Goal: Task Accomplishment & Management: Manage account settings

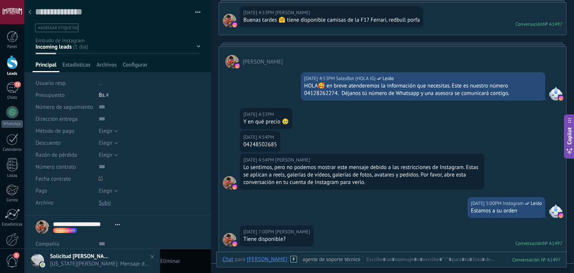
drag, startPoint x: 247, startPoint y: 143, endPoint x: 303, endPoint y: 138, distance: 55.9
click at [303, 138] on div "20.09.2025 4:54PM Valeria Suniaga Ramos 04248502685" at bounding box center [392, 142] width 347 height 23
click at [254, 147] on div "04248502685" at bounding box center [260, 144] width 34 height 7
drag, startPoint x: 248, startPoint y: 144, endPoint x: 294, endPoint y: 144, distance: 46.7
click at [294, 144] on div "20.09.2025 4:54PM Valeria Suniaga Ramos 04248502685" at bounding box center [392, 142] width 347 height 23
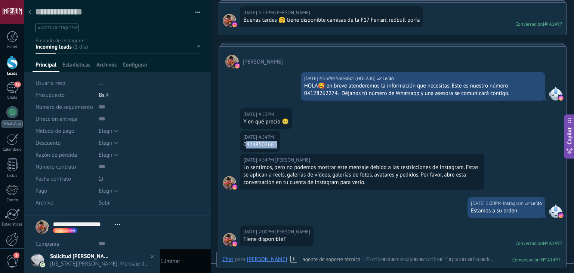
drag, startPoint x: 281, startPoint y: 143, endPoint x: 285, endPoint y: 145, distance: 4.7
copy div "4248502685"
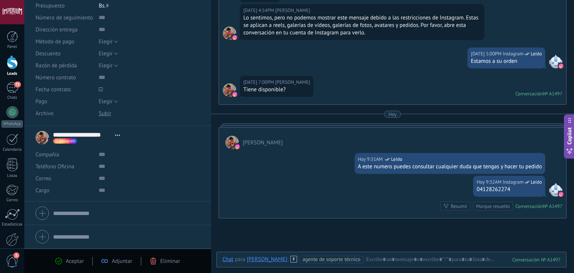
scroll to position [278, 0]
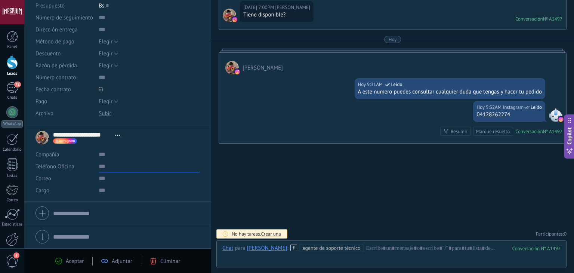
click at [135, 167] on input "text" at bounding box center [149, 166] width 101 height 12
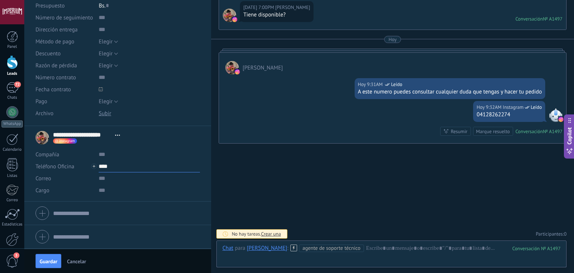
scroll to position [0, 0]
paste input "**********"
click at [59, 260] on button "Guardar" at bounding box center [49, 261] width 26 height 14
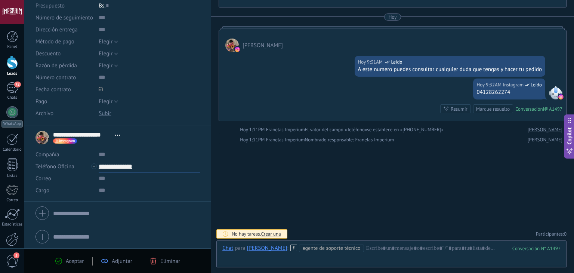
click at [130, 166] on input "**********" at bounding box center [149, 166] width 101 height 12
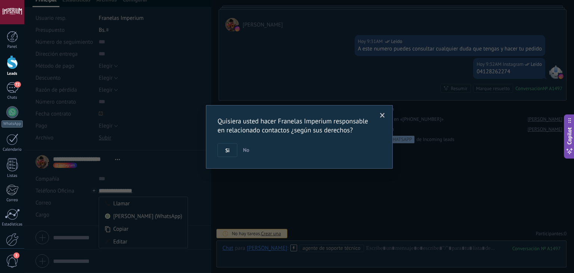
scroll to position [65, 0]
click at [147, 192] on div "Quisiera usted hacer Franelas Imperium responsable en relacionado contactos ¿se…" at bounding box center [299, 136] width 550 height 273
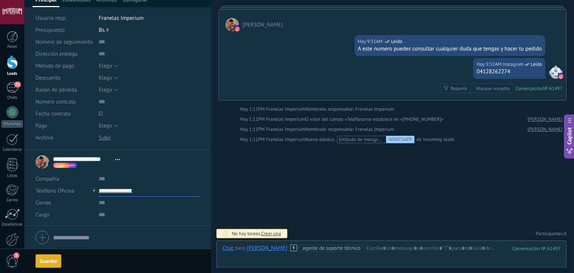
click at [129, 191] on input "**********" at bounding box center [149, 191] width 101 height 12
type input "**********"
click at [136, 214] on div "Alejandra (WhatsApp)" at bounding box center [143, 216] width 89 height 13
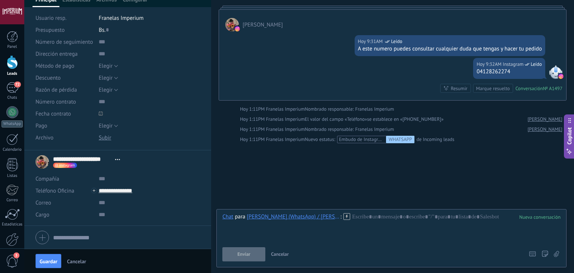
click at [344, 215] on icon at bounding box center [346, 216] width 7 height 7
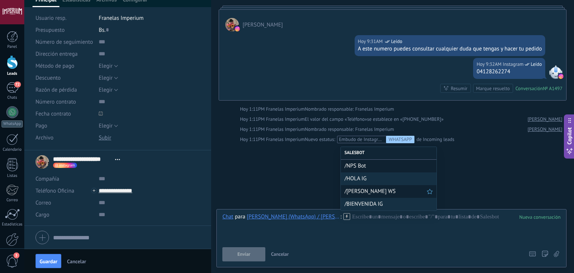
click at [362, 193] on span "/ALEJANDRA WS" at bounding box center [386, 191] width 82 height 7
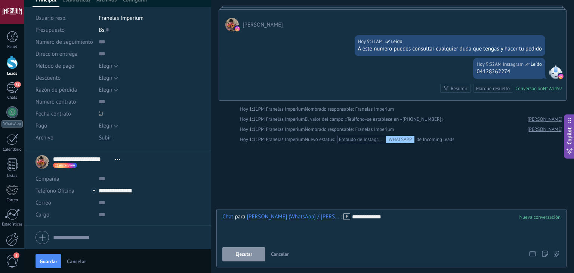
click at [257, 250] on button "Ejecutar" at bounding box center [243, 254] width 43 height 14
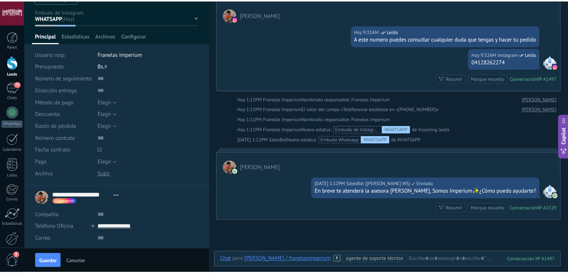
scroll to position [0, 0]
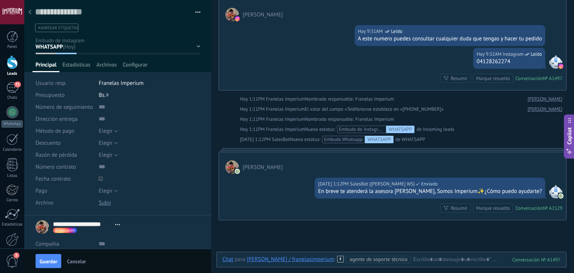
click at [13, 65] on div at bounding box center [12, 62] width 11 height 14
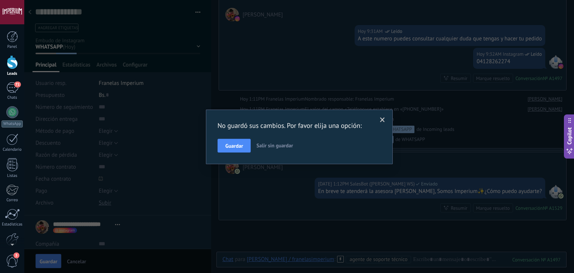
click at [246, 135] on div "No guardó sus cambios. Por favor elija una opción: Guardar Salir sin guardar" at bounding box center [299, 137] width 164 height 32
click at [241, 145] on span "Guardar" at bounding box center [234, 145] width 18 height 5
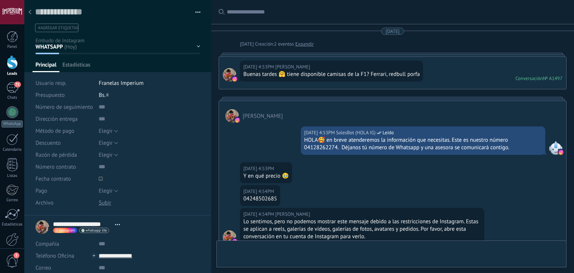
scroll to position [408, 0]
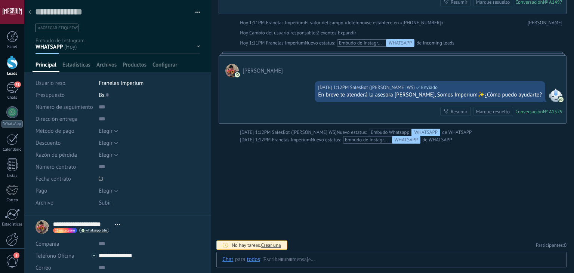
click at [0, 0] on div "WHATSAPP Cualificado Cotización enviada Pedido creado Pedido completado Pedido …" at bounding box center [0, 0] width 0 height 0
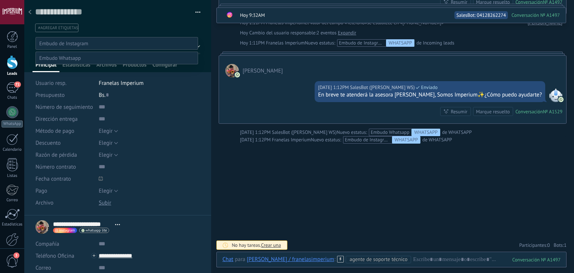
scroll to position [0, 0]
click at [69, 64] on label at bounding box center [117, 58] width 163 height 13
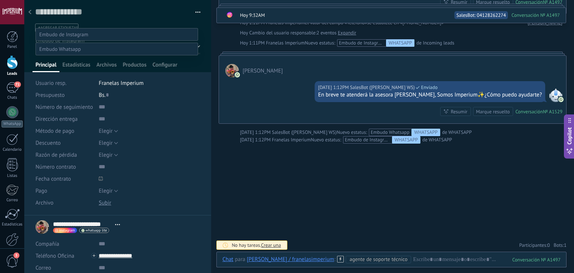
click at [0, 0] on label "WHATSAPP" at bounding box center [0, 0] width 0 height 0
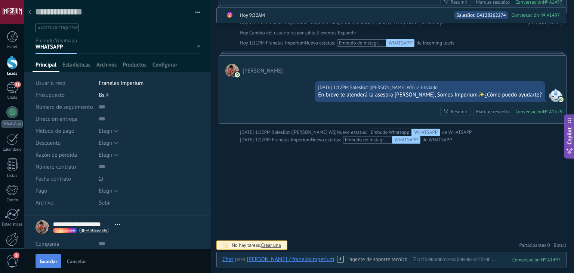
click at [47, 264] on span "Guardar" at bounding box center [49, 261] width 18 height 5
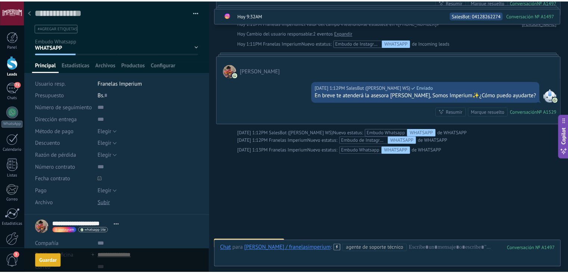
scroll to position [417, 0]
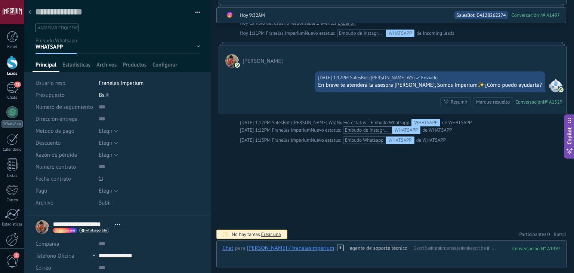
click at [31, 14] on div at bounding box center [30, 12] width 10 height 15
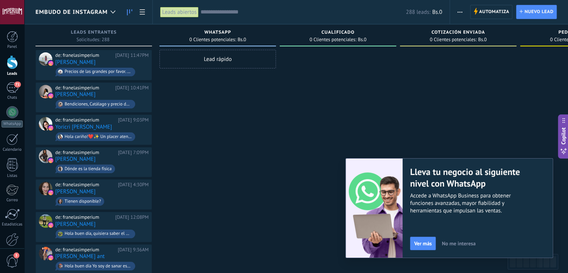
click at [454, 15] on div "Automatiza Nueva difusión Editar embudo Editar el diseño de la tarjeta Importar…" at bounding box center [509, 12] width 118 height 24
click at [465, 13] on button "button" at bounding box center [460, 12] width 11 height 14
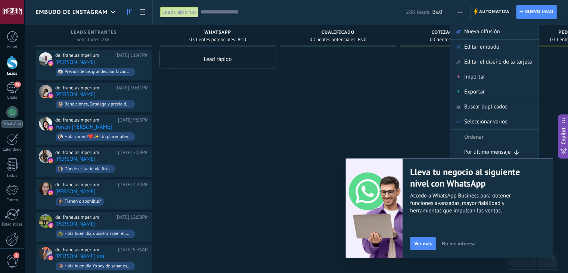
click at [451, 244] on span "No me interesa" at bounding box center [459, 243] width 34 height 5
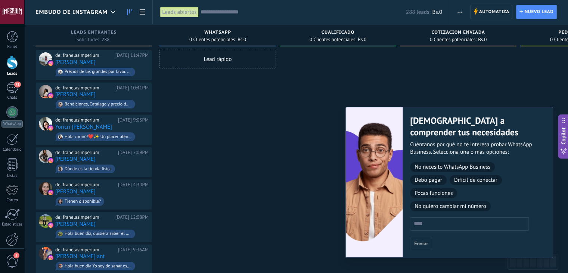
click at [461, 21] on div "Automatiza Nueva difusión Editar embudo Editar el diseño de la tarjeta Importar…" at bounding box center [509, 12] width 118 height 24
click at [464, 9] on button "button" at bounding box center [460, 12] width 11 height 14
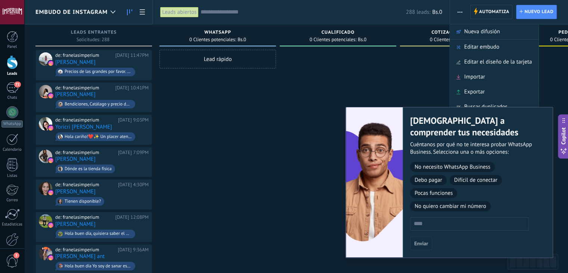
click at [463, 9] on button "button" at bounding box center [460, 12] width 11 height 14
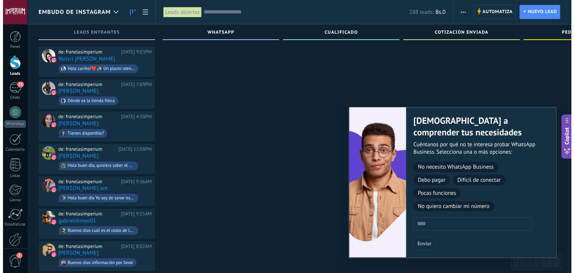
scroll to position [0, 0]
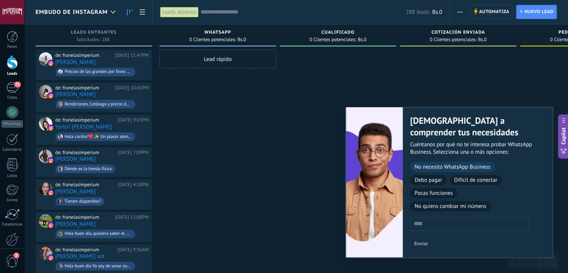
click at [431, 171] on span "No necesito WhatsApp Business" at bounding box center [452, 167] width 85 height 10
click at [422, 248] on button "Enviar" at bounding box center [421, 243] width 22 height 13
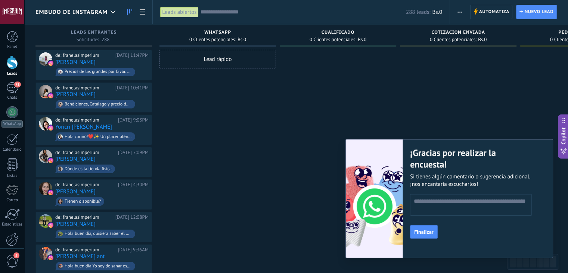
click at [416, 246] on div "¡Gracias por realizar la encuesta! Si tienes algún comentario o sugerencia adic…" at bounding box center [478, 198] width 150 height 118
click at [416, 240] on div "¡Gracias por realizar la encuesta! Si tienes algún comentario o sugerencia adic…" at bounding box center [478, 198] width 150 height 118
click at [417, 237] on button "Finalizar" at bounding box center [424, 231] width 28 height 13
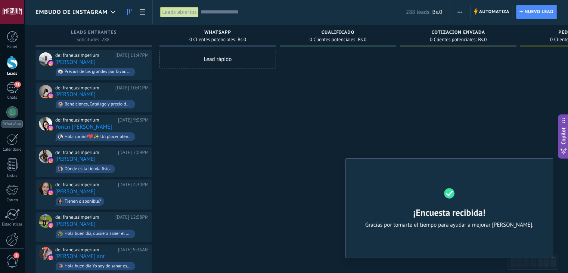
click at [459, 11] on span "button" at bounding box center [460, 12] width 5 height 14
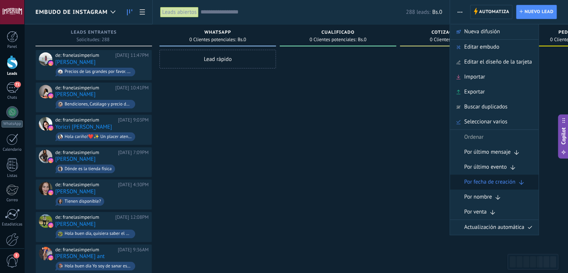
click at [520, 183] on icon at bounding box center [521, 183] width 9 height 9
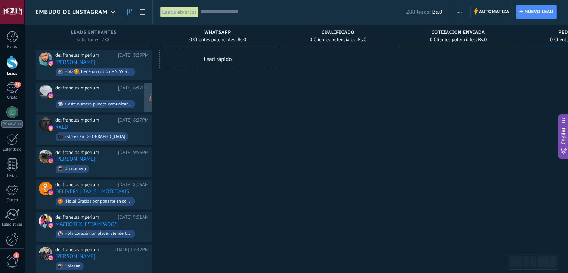
click at [110, 93] on div "de: franelasimperium [DATE] 6:47PM ... a este numero puedes comunicarte y obten…" at bounding box center [101, 97] width 93 height 25
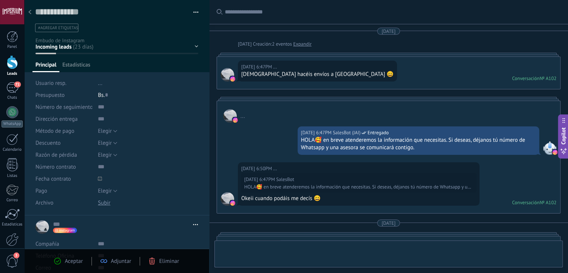
type textarea "**********"
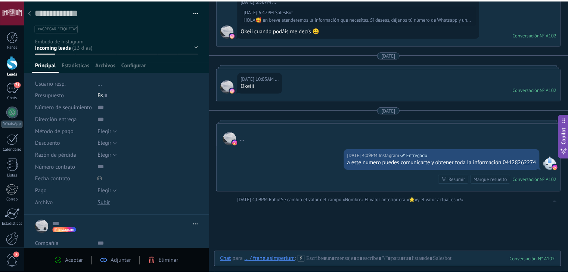
scroll to position [153, 0]
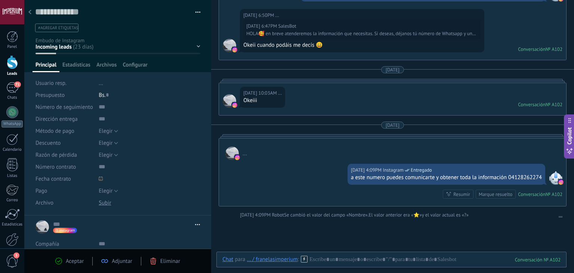
click at [31, 18] on div at bounding box center [30, 12] width 10 height 15
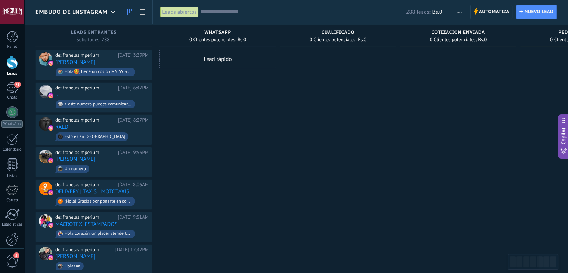
click at [464, 10] on button "button" at bounding box center [460, 12] width 11 height 14
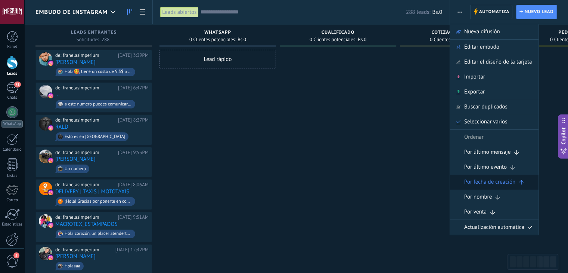
click at [519, 183] on icon at bounding box center [521, 181] width 9 height 9
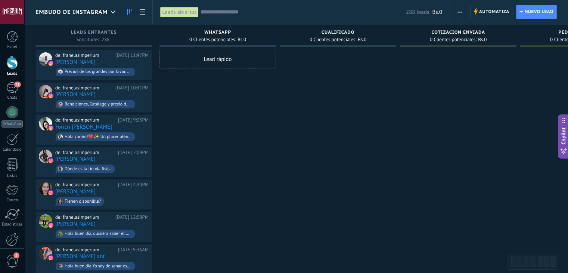
click at [466, 15] on div "Automatiza Nueva difusión Editar embudo Editar el diseño de la tarjeta Importar…" at bounding box center [460, 12] width 13 height 15
click at [459, 7] on span "button" at bounding box center [460, 12] width 5 height 14
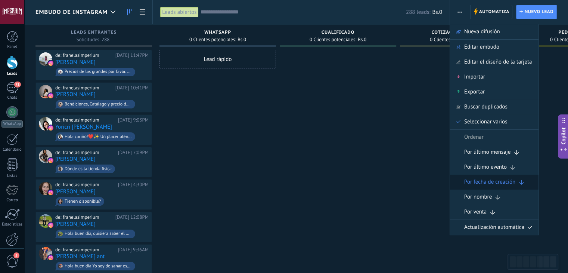
click at [498, 183] on span "Por fecha de creación" at bounding box center [490, 182] width 51 height 15
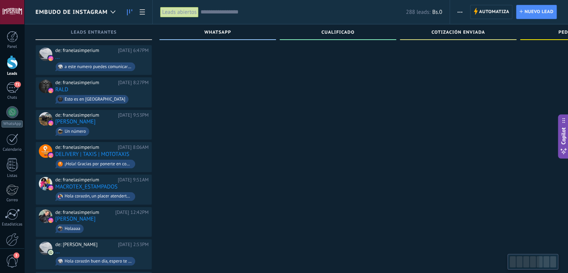
scroll to position [7, 0]
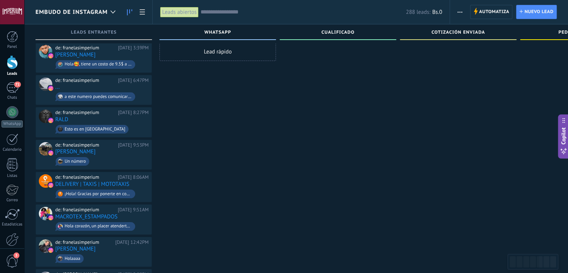
click at [456, 11] on button "button" at bounding box center [460, 12] width 11 height 14
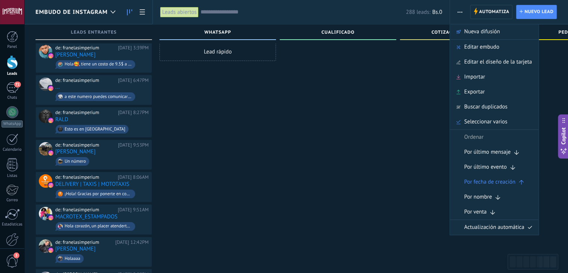
click at [514, 150] on icon at bounding box center [516, 153] width 9 height 9
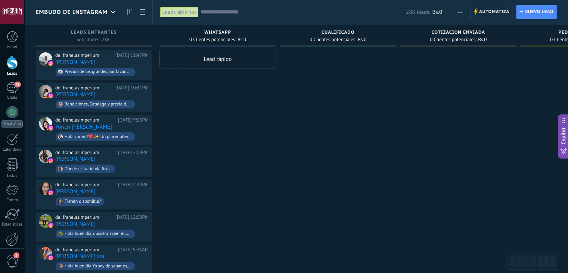
click at [458, 14] on span "button" at bounding box center [460, 12] width 5 height 14
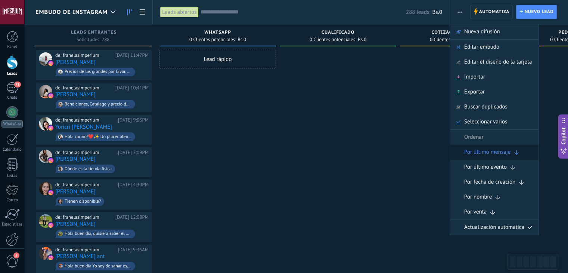
click at [510, 150] on span "Por último mensaje" at bounding box center [488, 152] width 46 height 15
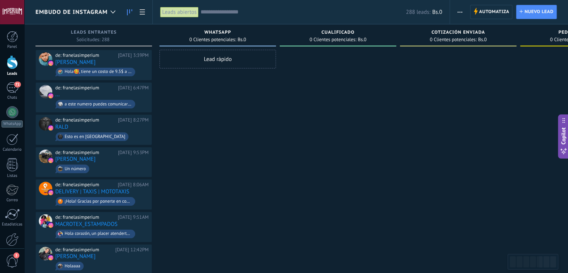
click at [460, 15] on span "button" at bounding box center [460, 12] width 5 height 14
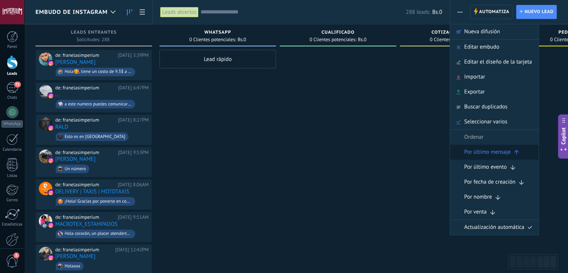
click at [517, 153] on icon at bounding box center [516, 151] width 9 height 9
